Goal: Obtain resource: Obtain resource

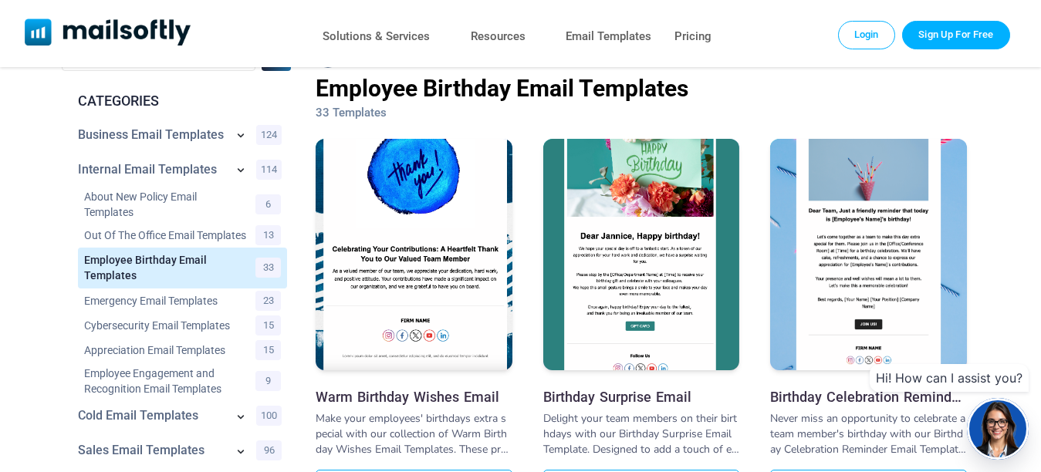
scroll to position [77, 0]
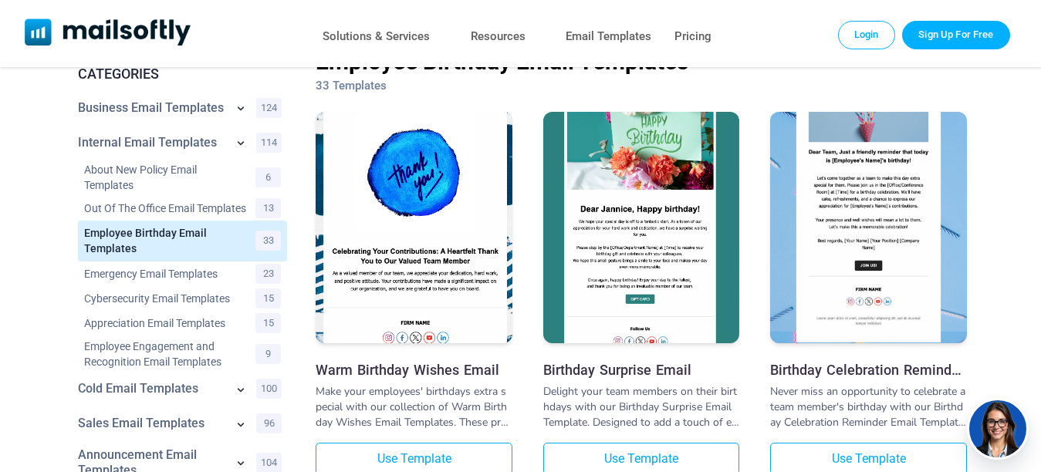
click at [891, 242] on img at bounding box center [868, 195] width 197 height 317
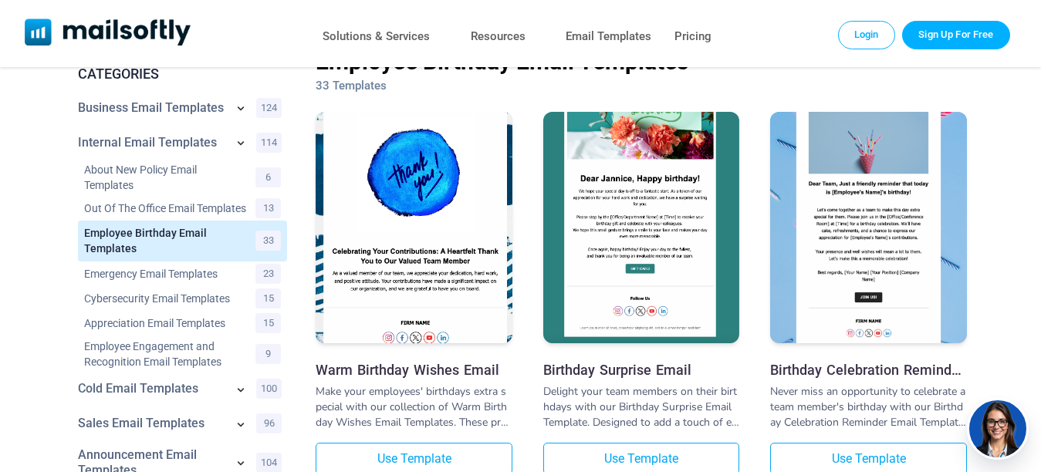
click at [599, 198] on img at bounding box center [641, 198] width 197 height 304
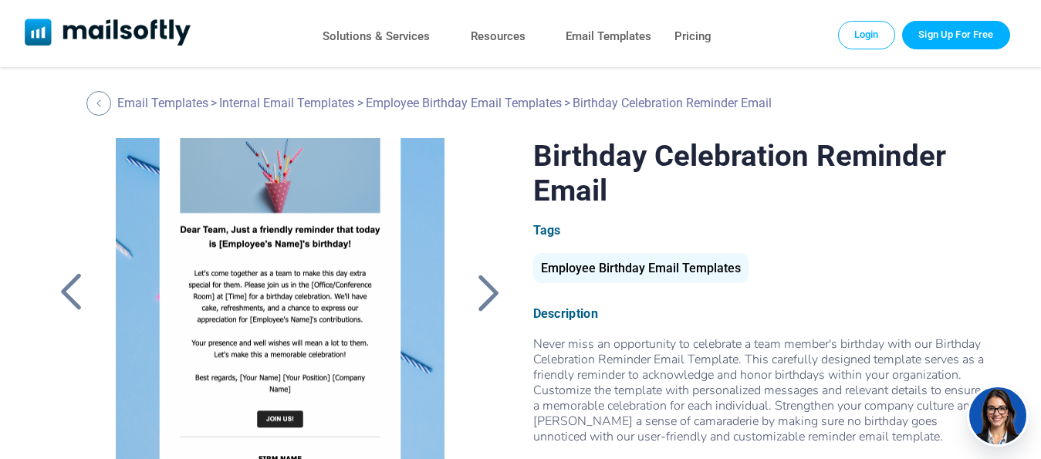
scroll to position [126, 0]
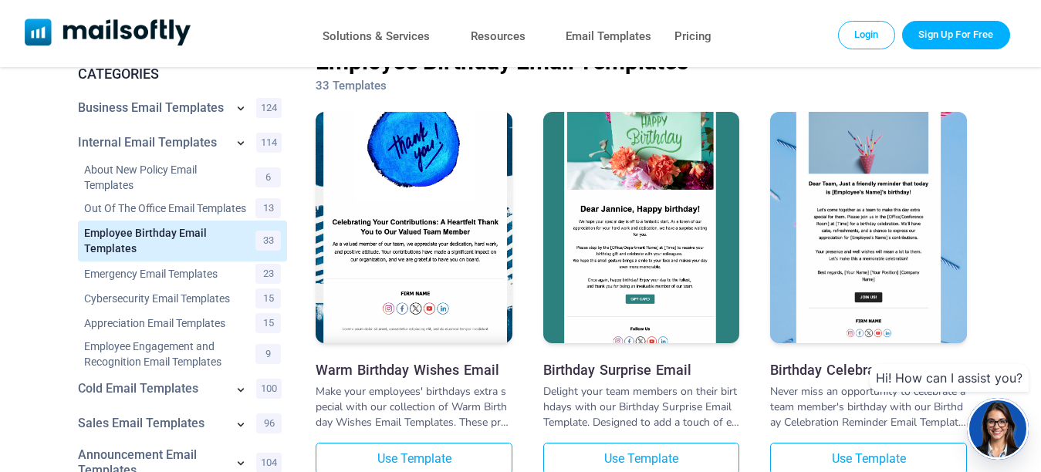
click at [391, 252] on img at bounding box center [414, 198] width 197 height 292
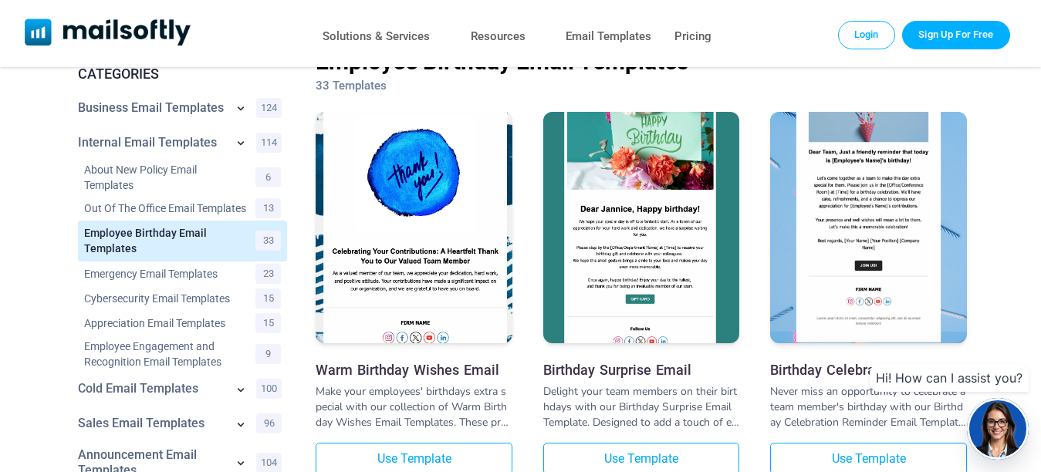
click at [881, 232] on img at bounding box center [868, 195] width 197 height 317
